Goal: Information Seeking & Learning: Compare options

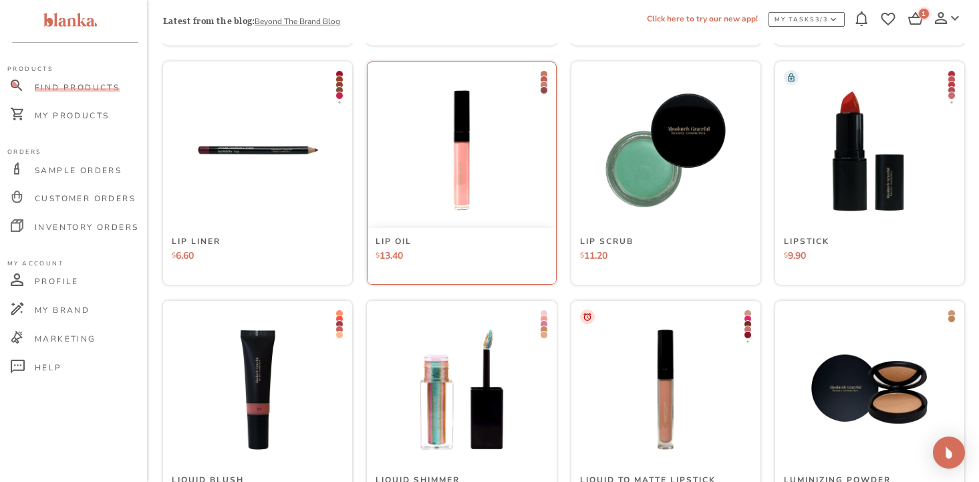
scroll to position [4726, 0]
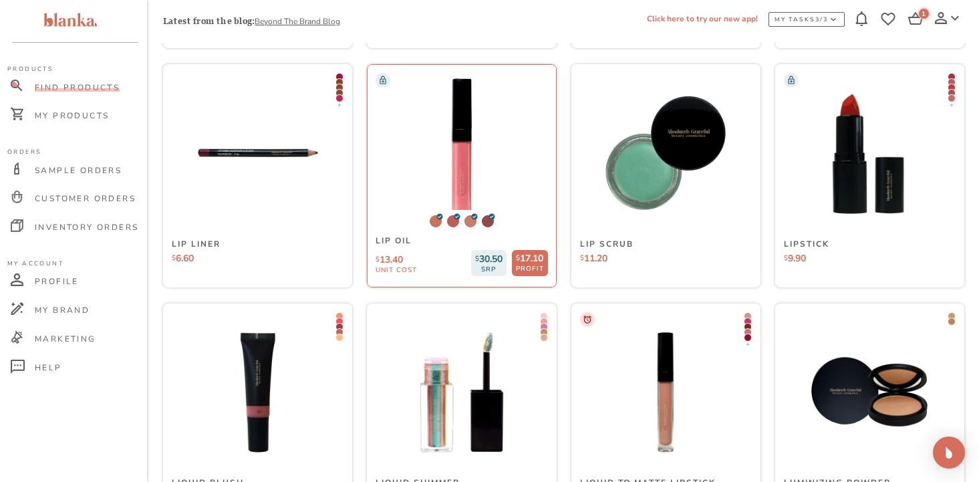
click at [466, 178] on img at bounding box center [462, 153] width 200 height 200
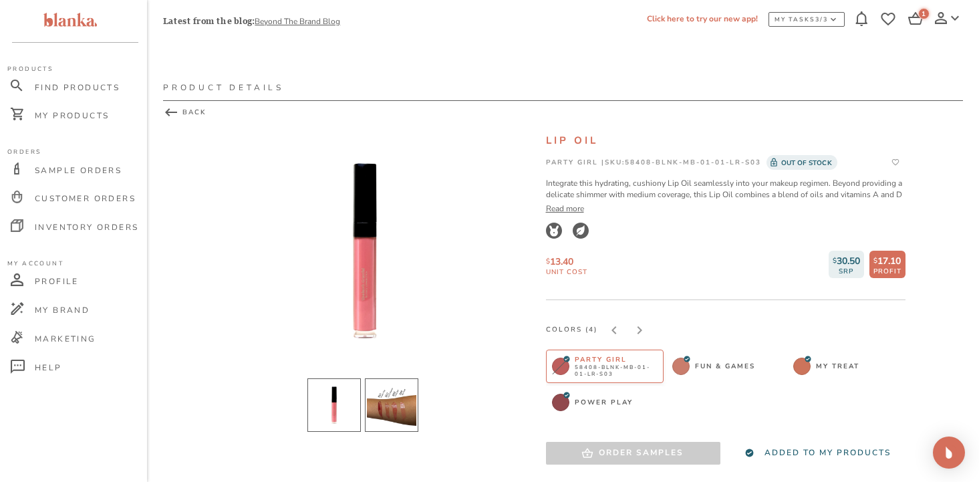
click at [374, 404] on li "slide item 2" at bounding box center [391, 404] width 53 height 53
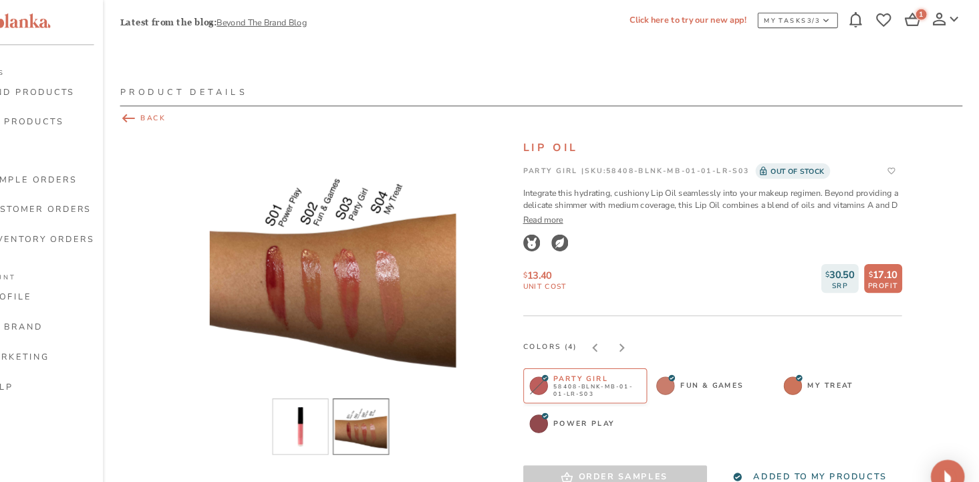
click at [170, 110] on icon at bounding box center [171, 112] width 16 height 16
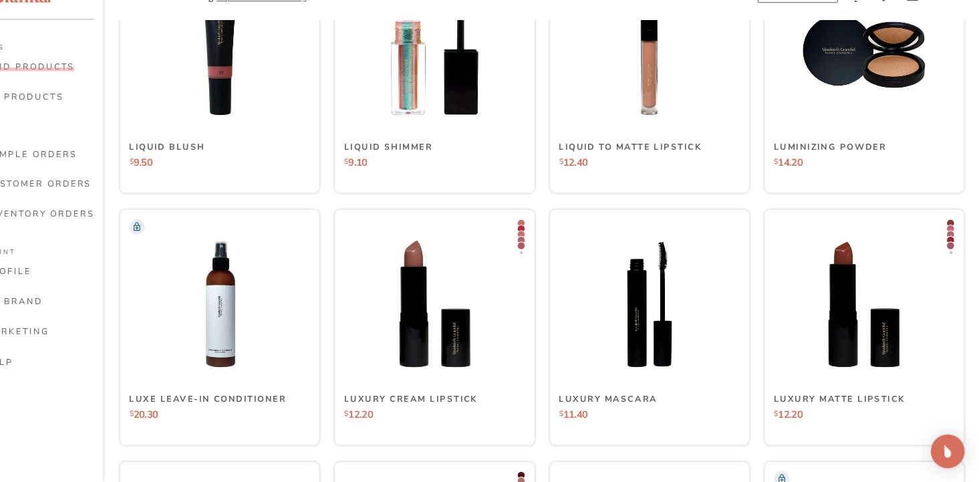
scroll to position [5046, 0]
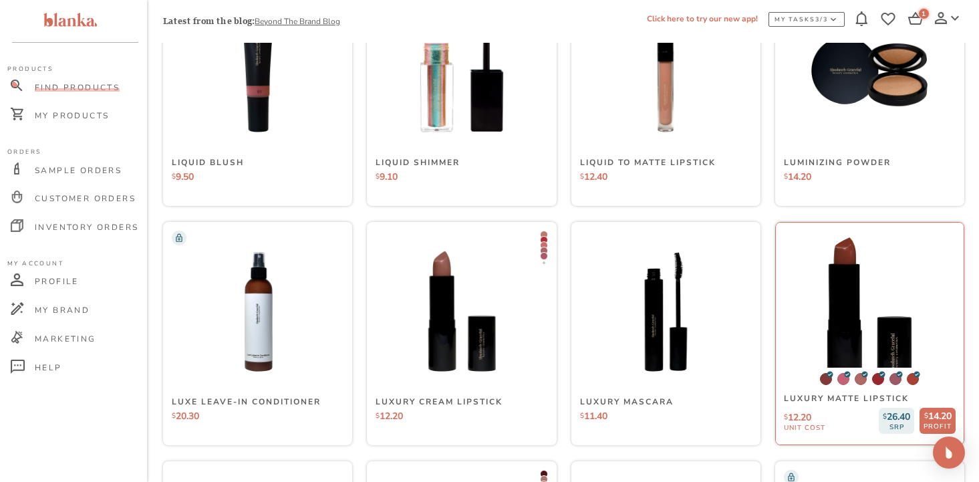
click at [882, 321] on img at bounding box center [870, 312] width 200 height 200
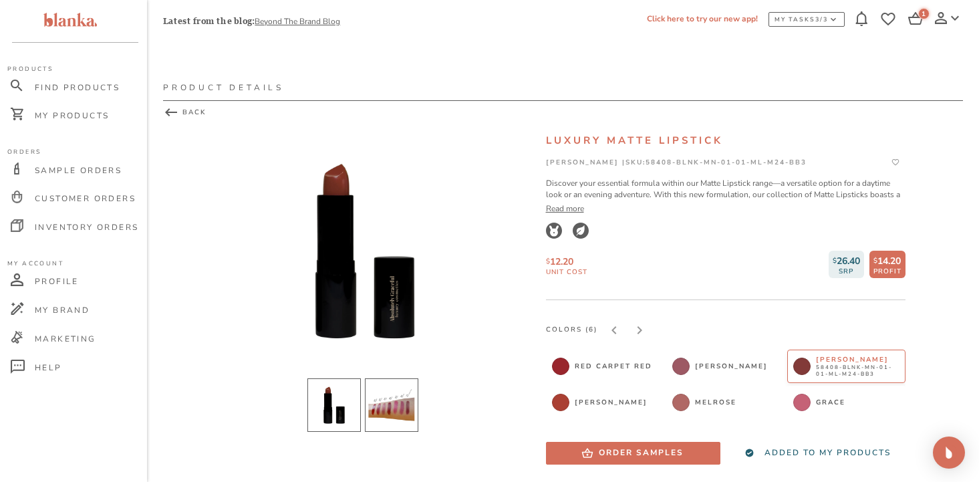
click at [388, 417] on li "slide item 2" at bounding box center [391, 404] width 53 height 53
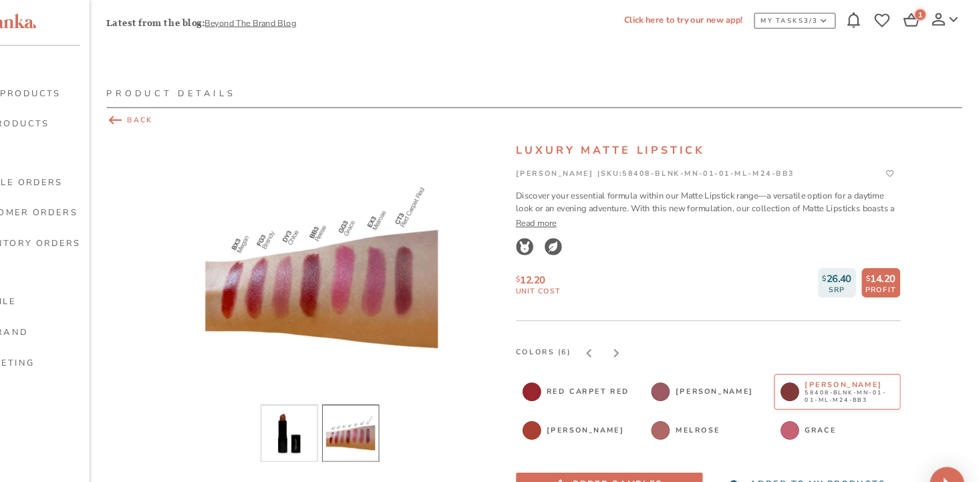
click at [192, 112] on span "BACK" at bounding box center [563, 112] width 800 height 16
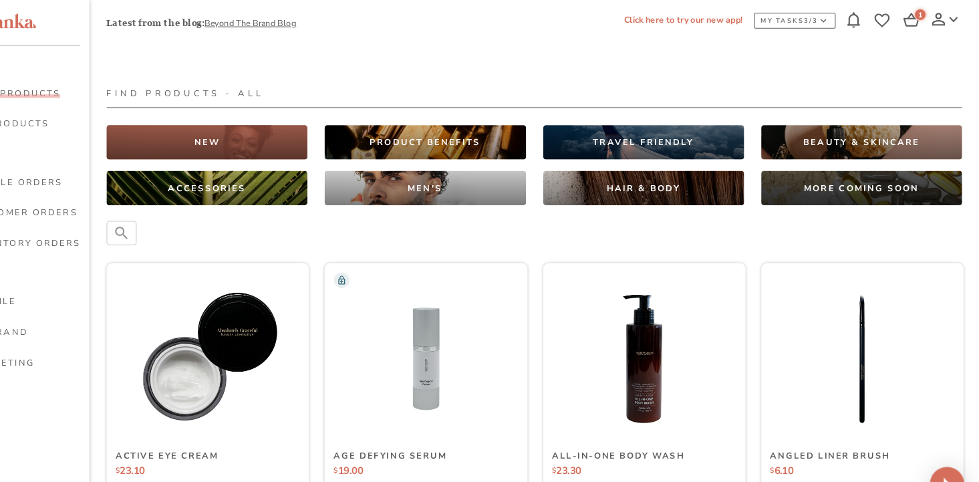
scroll to position [5046, 0]
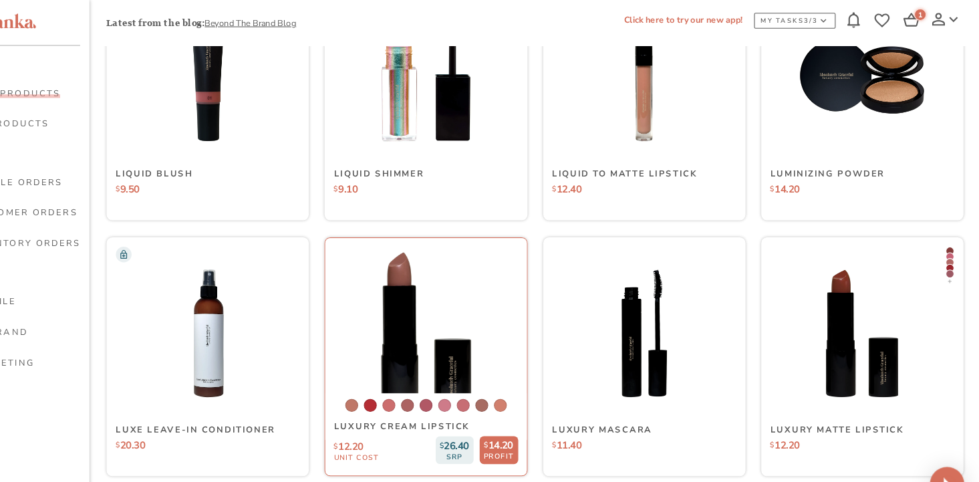
click at [476, 306] on img at bounding box center [462, 312] width 200 height 200
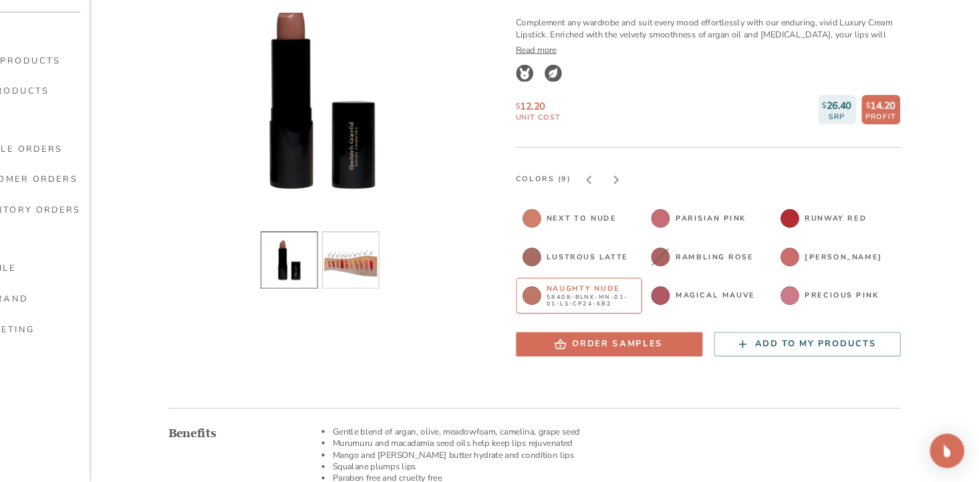
scroll to position [134, 0]
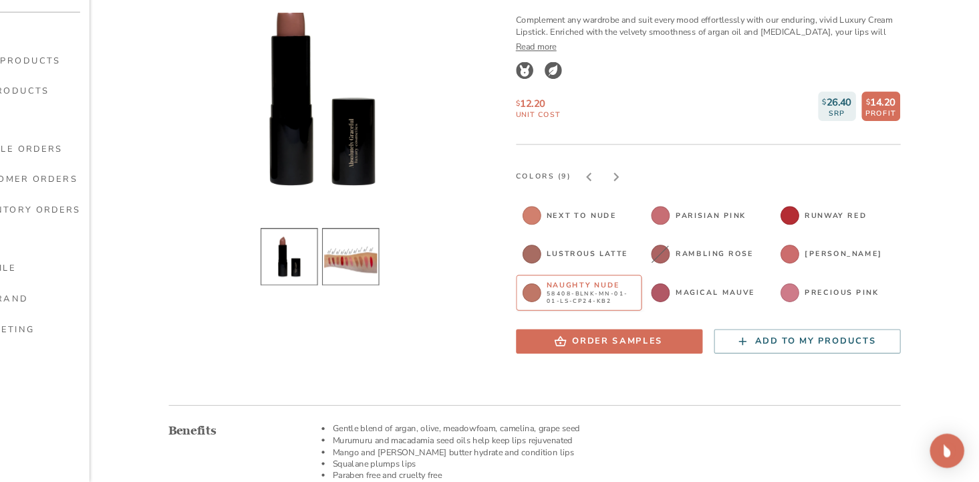
click at [389, 283] on li "slide item 2" at bounding box center [391, 271] width 53 height 53
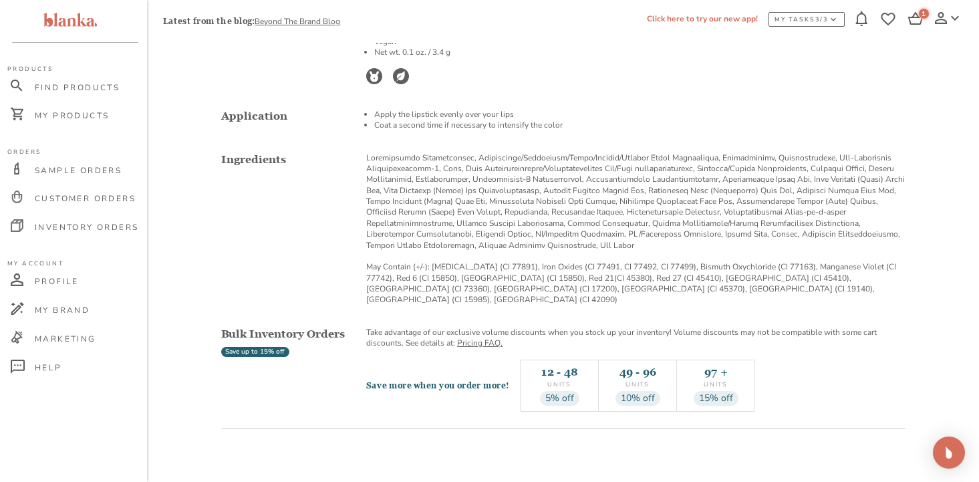
scroll to position [0, 0]
